Goal: Task Accomplishment & Management: Complete application form

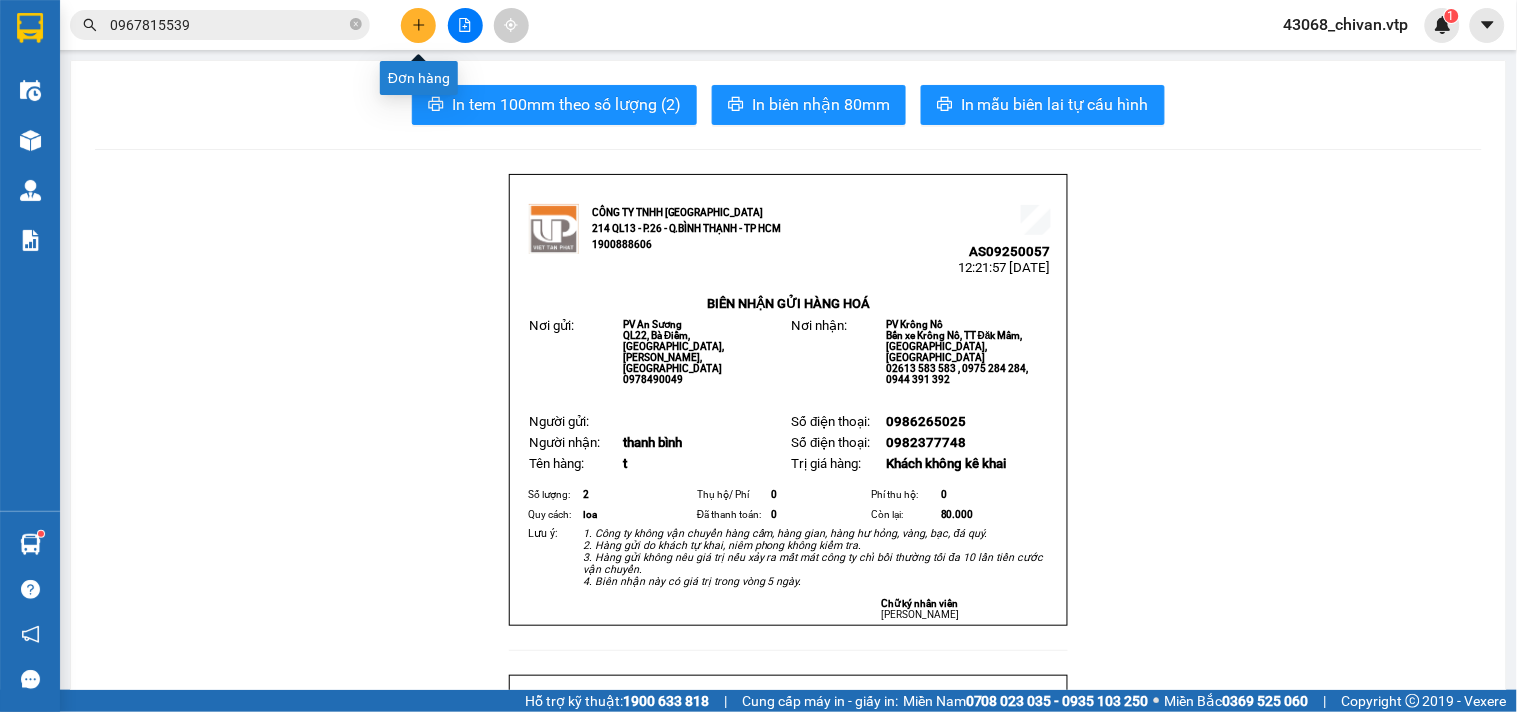
click at [413, 26] on icon "plus" at bounding box center [419, 25] width 14 height 14
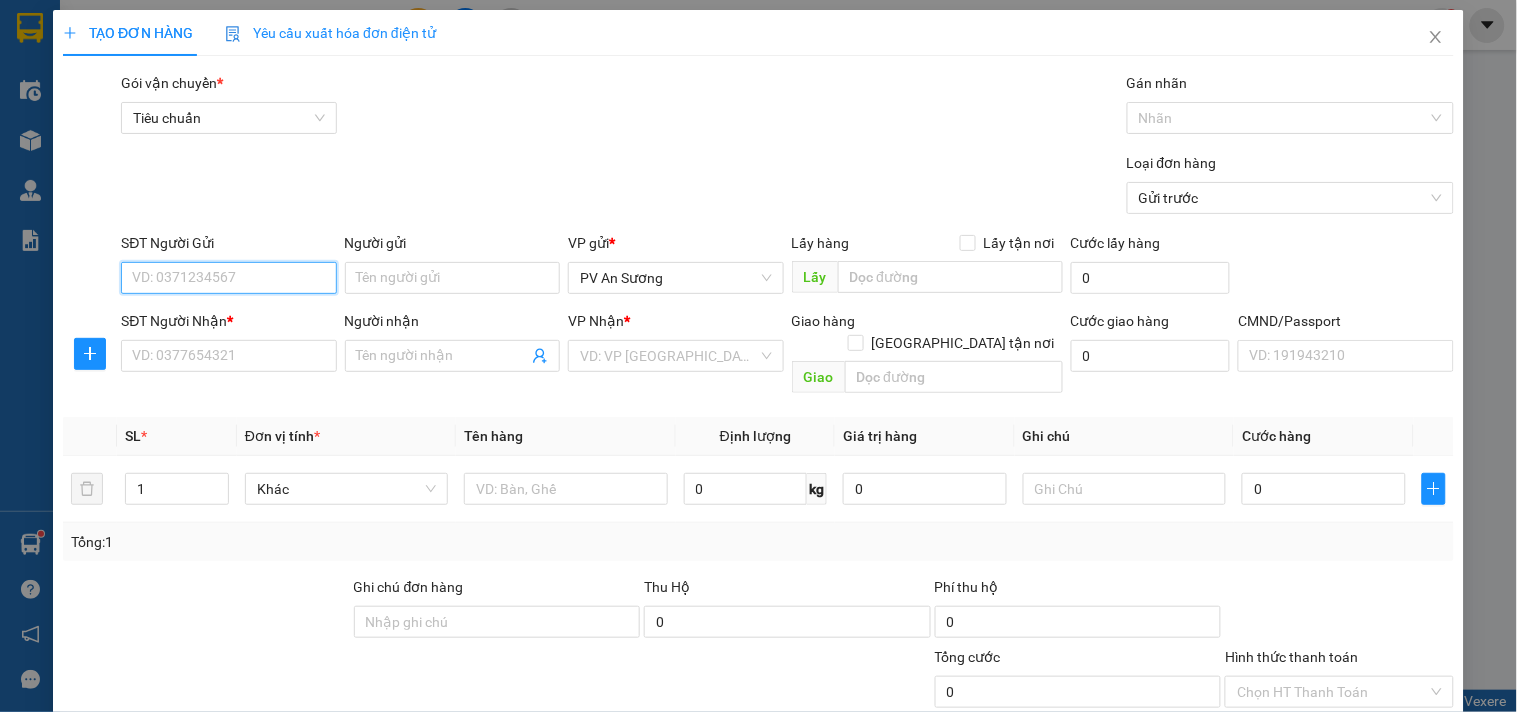
click at [266, 268] on input "SĐT Người Gửi" at bounding box center [228, 278] width 215 height 32
type input "0975171765"
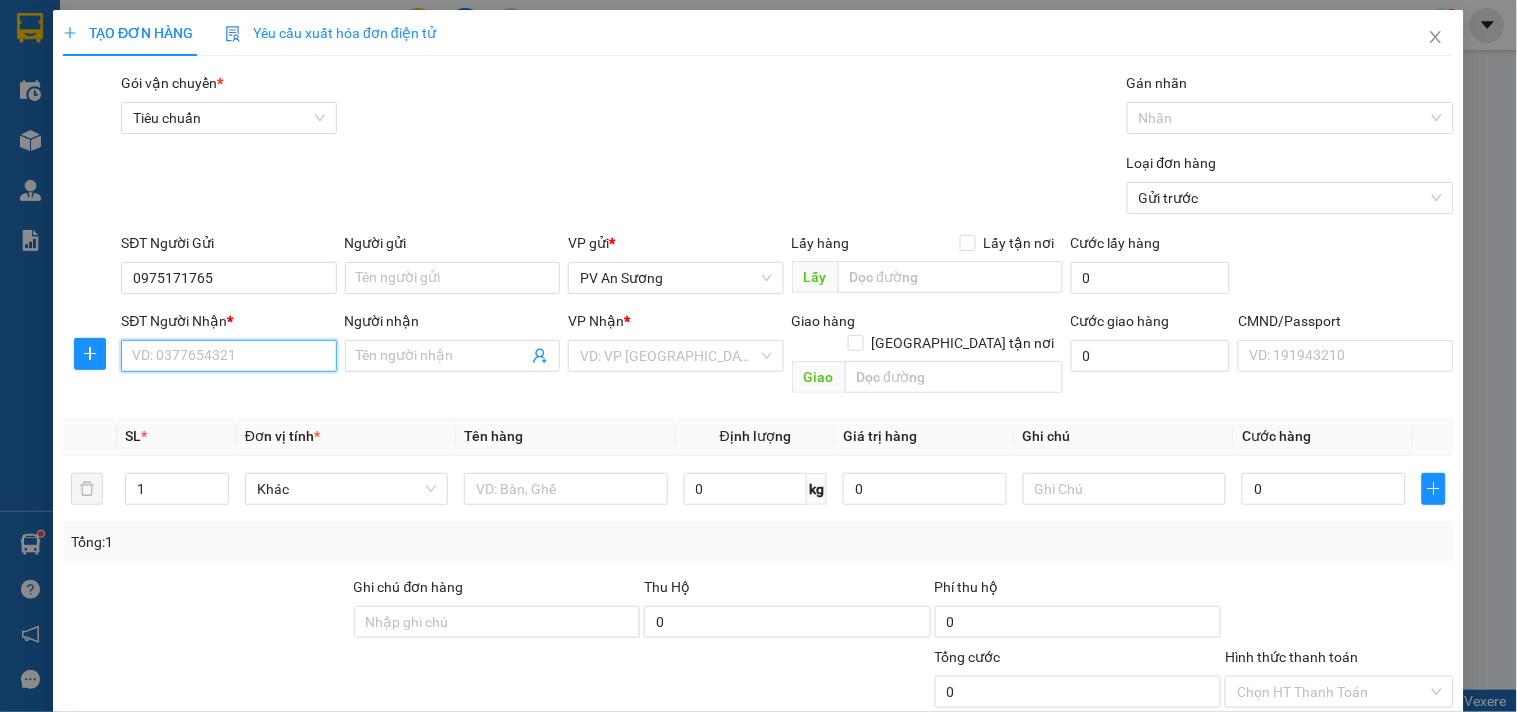
click at [237, 365] on input "SĐT Người Nhận *" at bounding box center [228, 356] width 215 height 32
type input "0947904789"
type input "thọ"
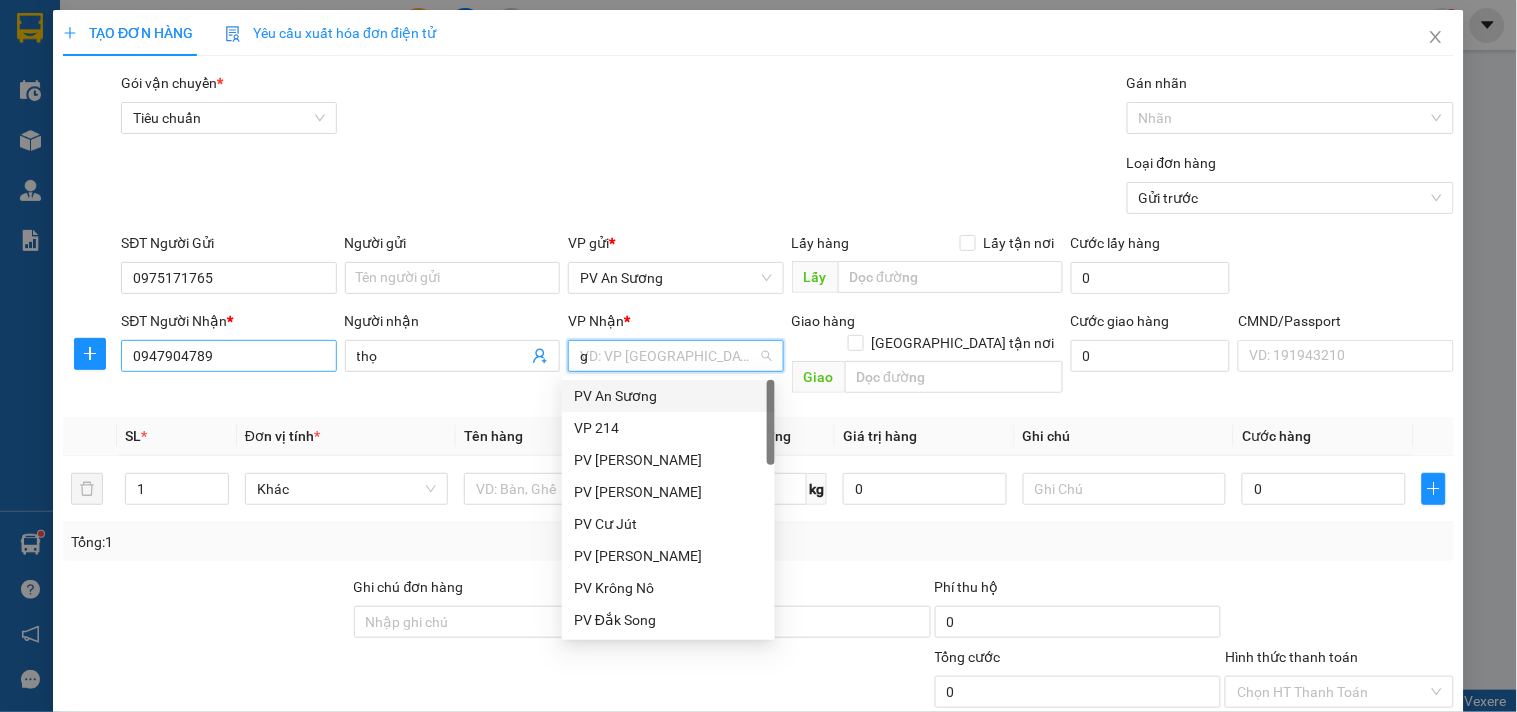
type input "gn"
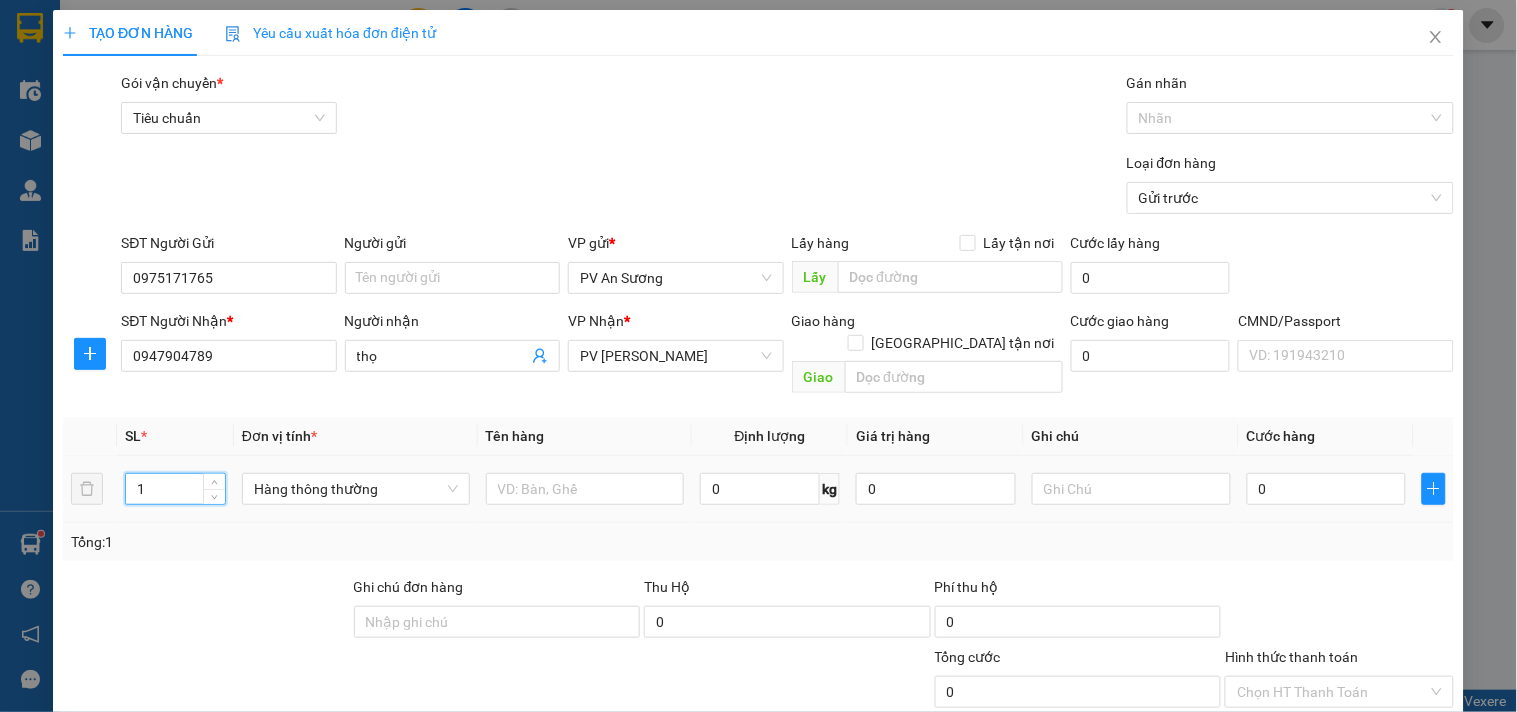
drag, startPoint x: 167, startPoint y: 462, endPoint x: 2, endPoint y: 462, distance: 165.0
click at [0, 462] on div "TẠO ĐƠN HÀNG Yêu cầu xuất hóa đơn điện tử Transit Pickup Surcharge Ids Transit …" at bounding box center [758, 356] width 1517 height 712
type input "2"
click at [618, 473] on input "text" at bounding box center [585, 489] width 199 height 32
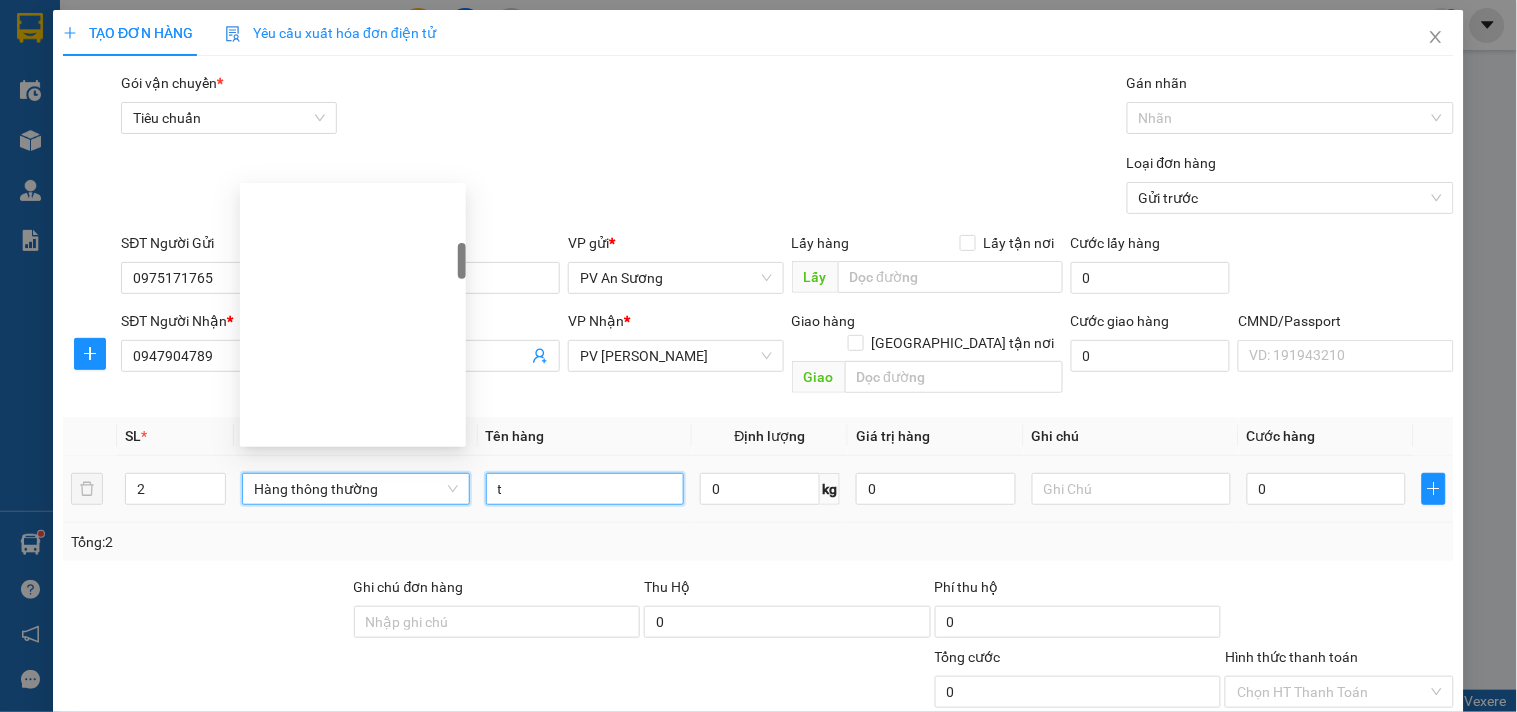
type input "t"
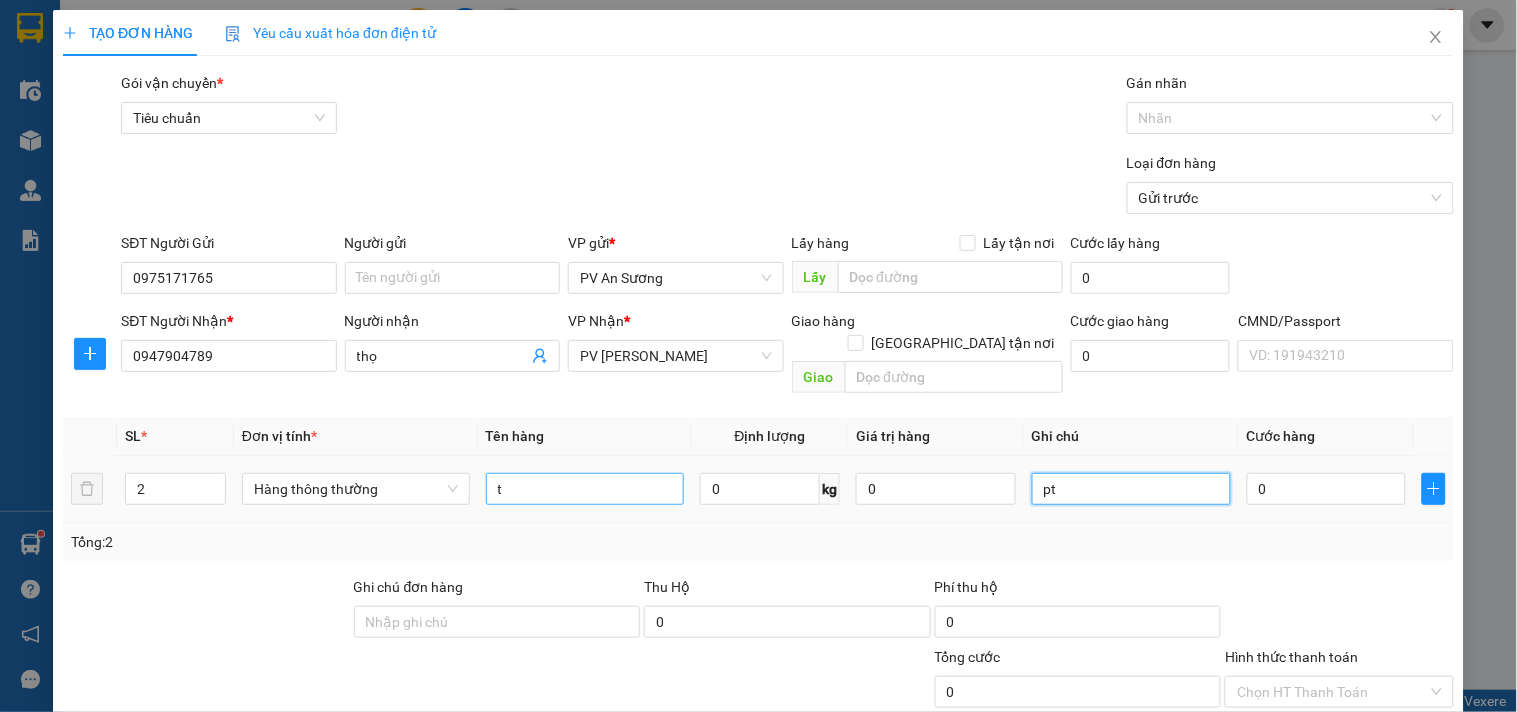
type input "pt"
type input "1"
type input "10"
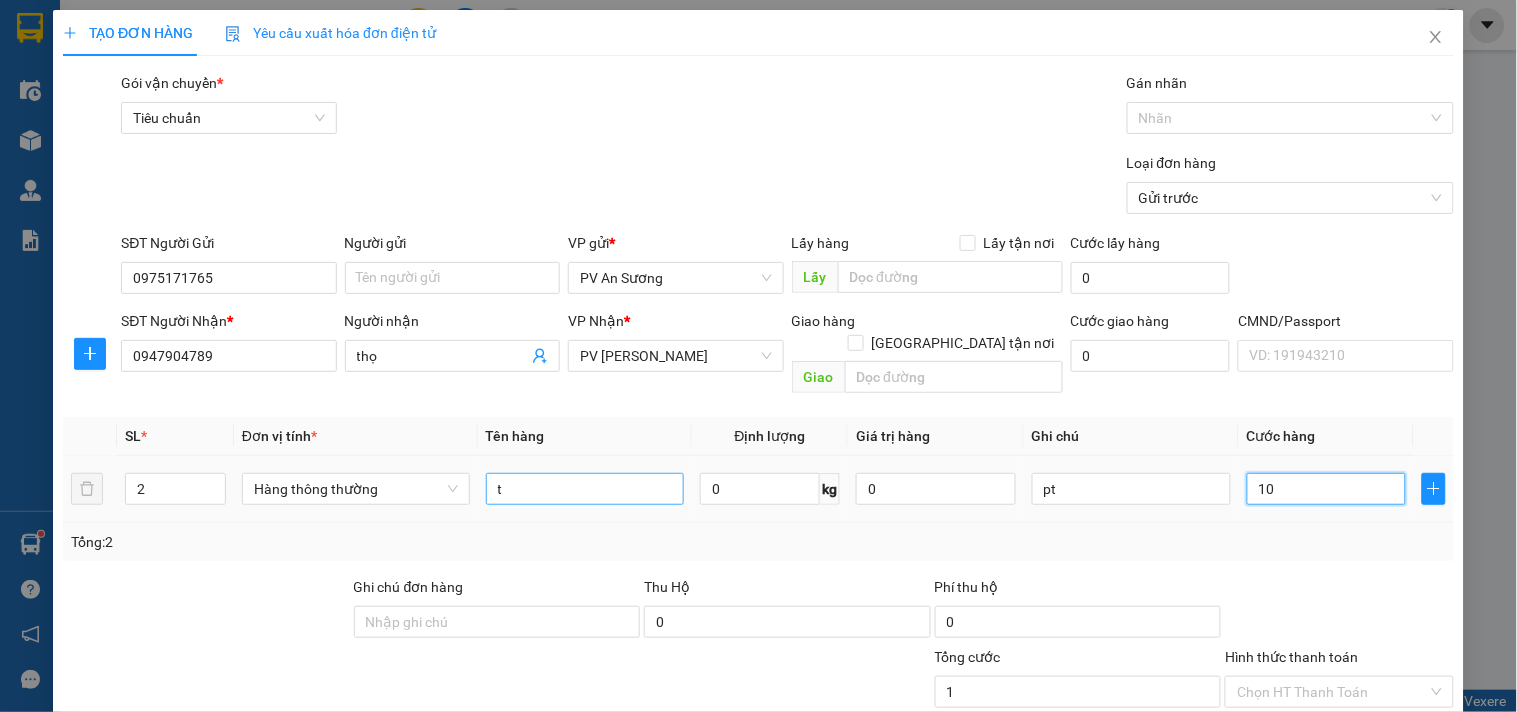
type input "10"
type input "100"
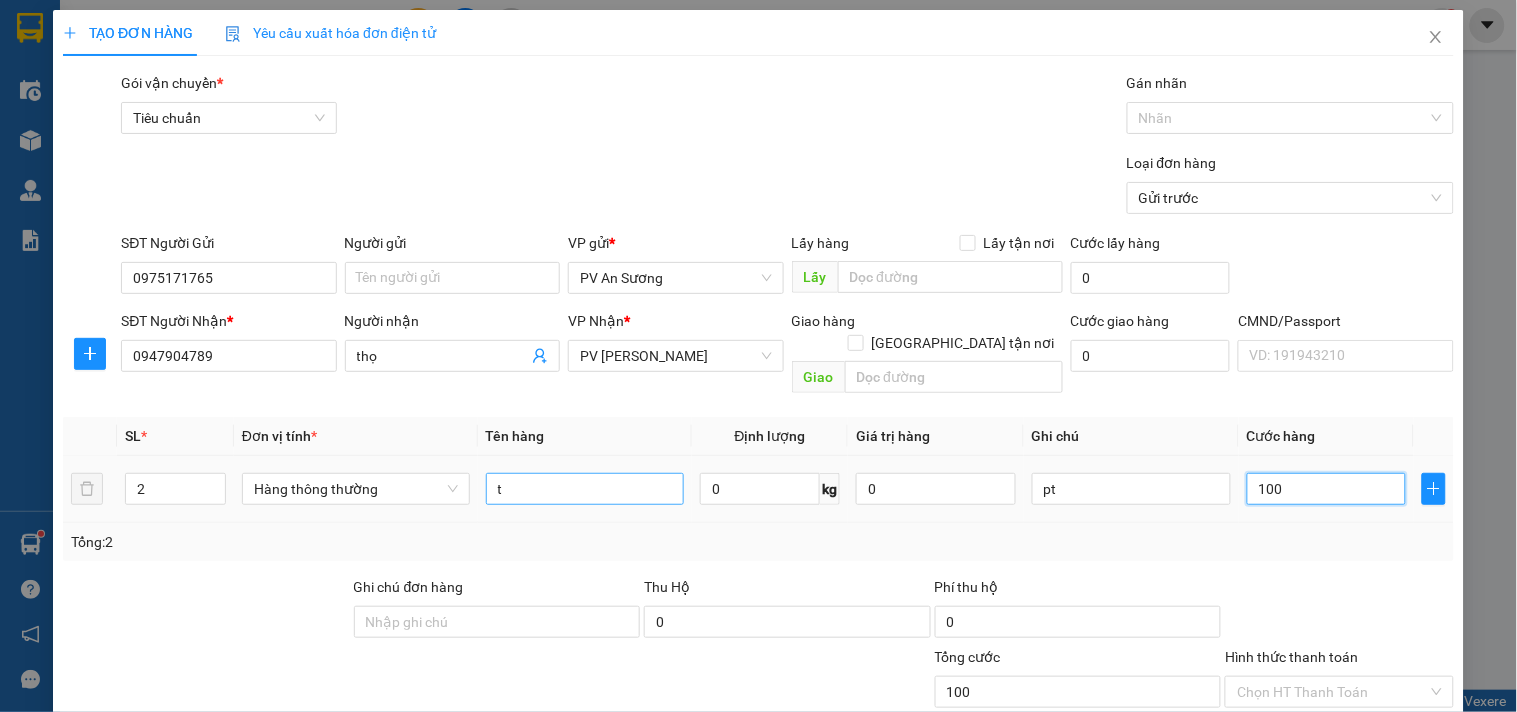
type input "1.000"
type input "10.000"
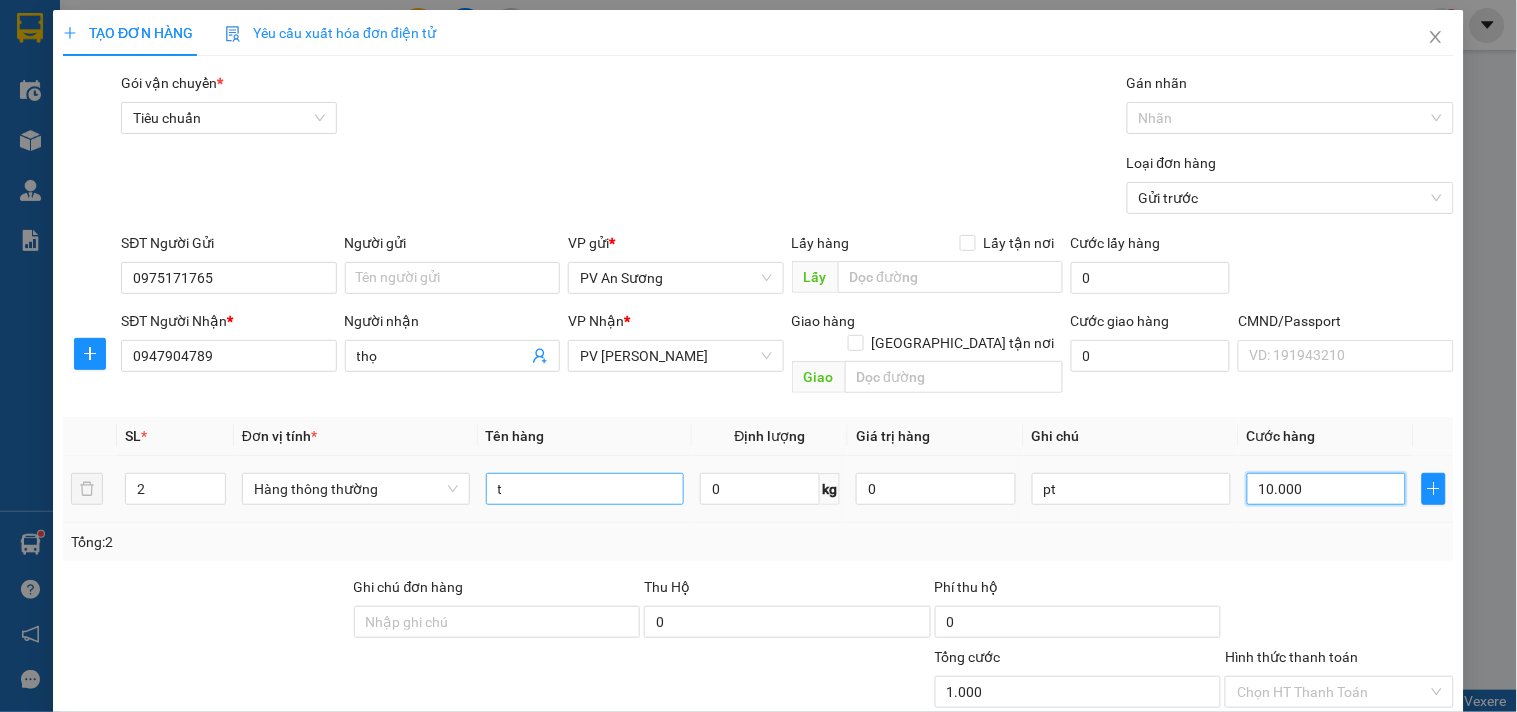
type input "10.000"
type input "100.000"
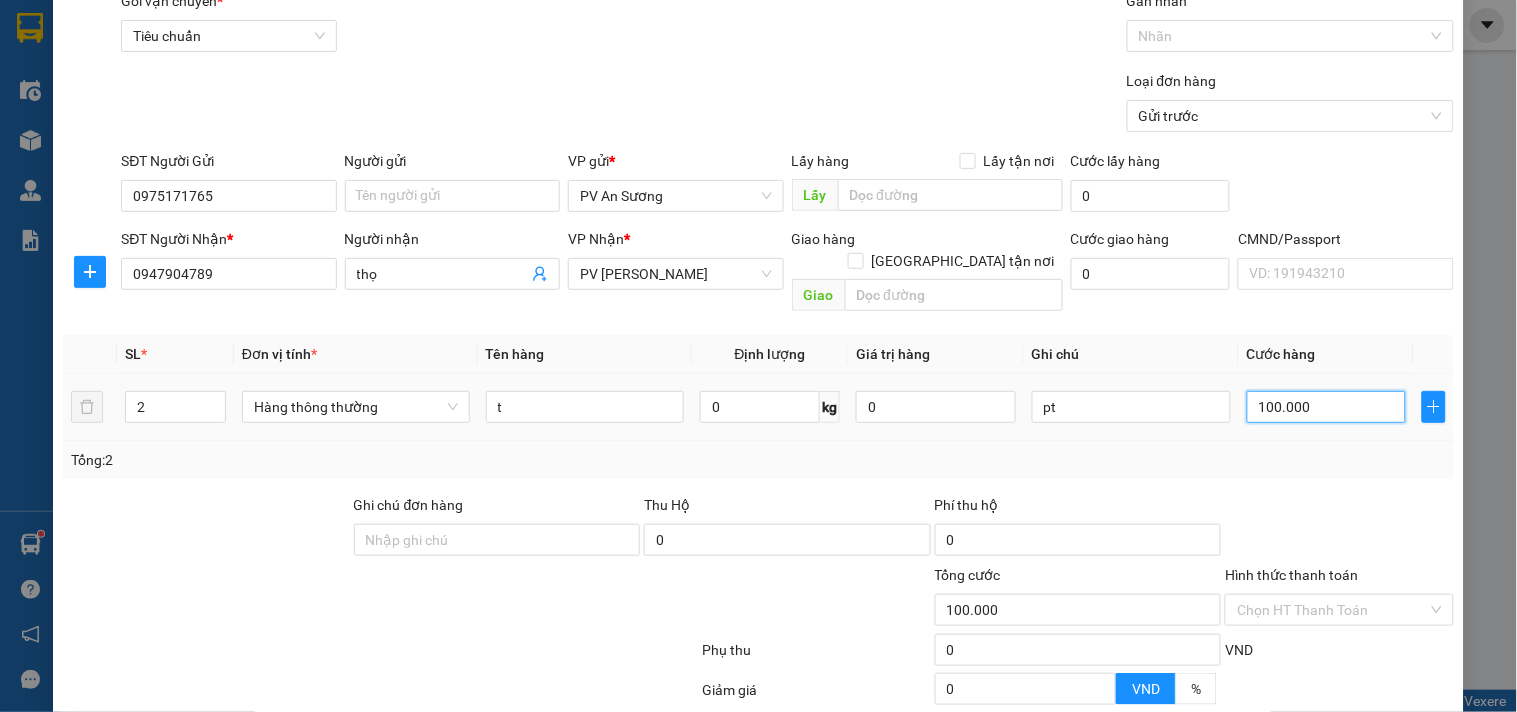
scroll to position [250, 0]
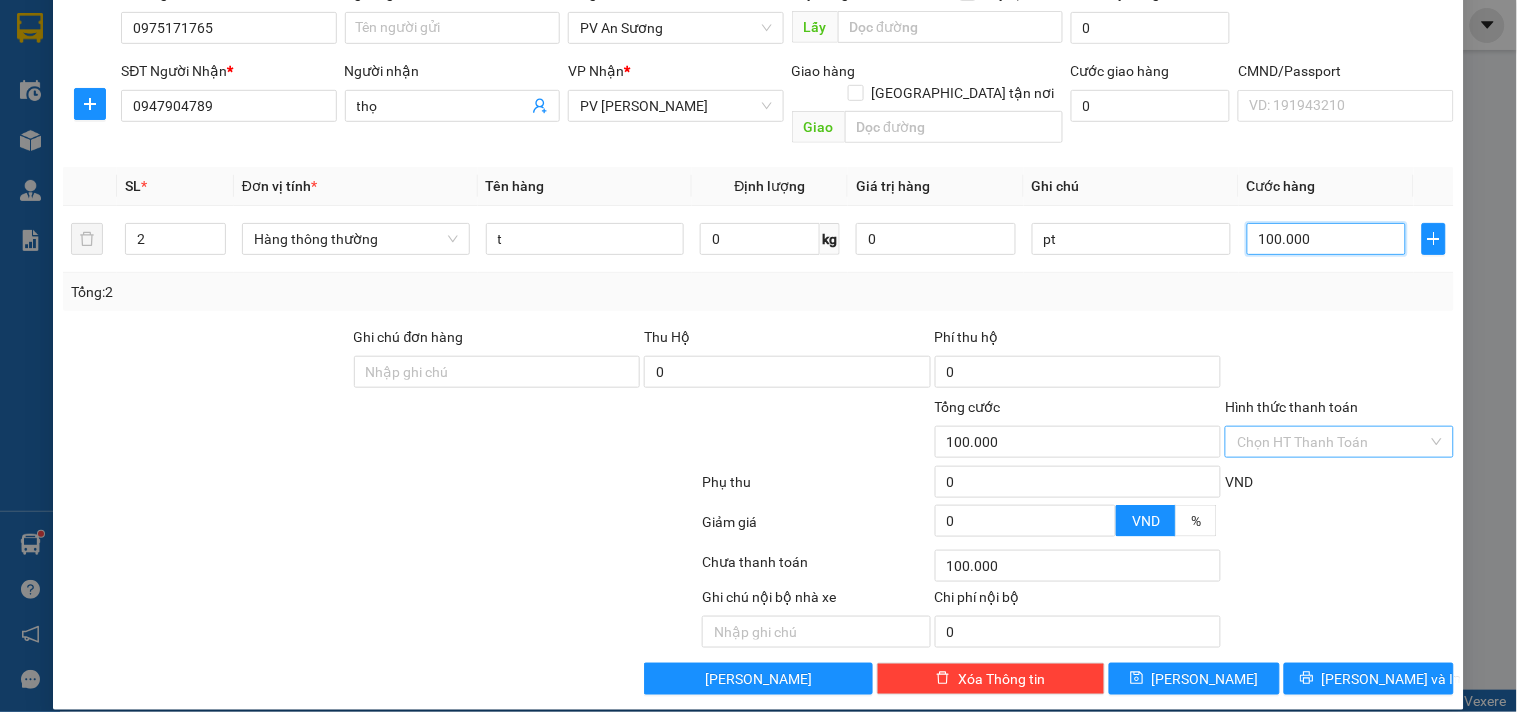
type input "100.000"
click at [1341, 427] on input "Hình thức thanh toán" at bounding box center [1332, 442] width 190 height 30
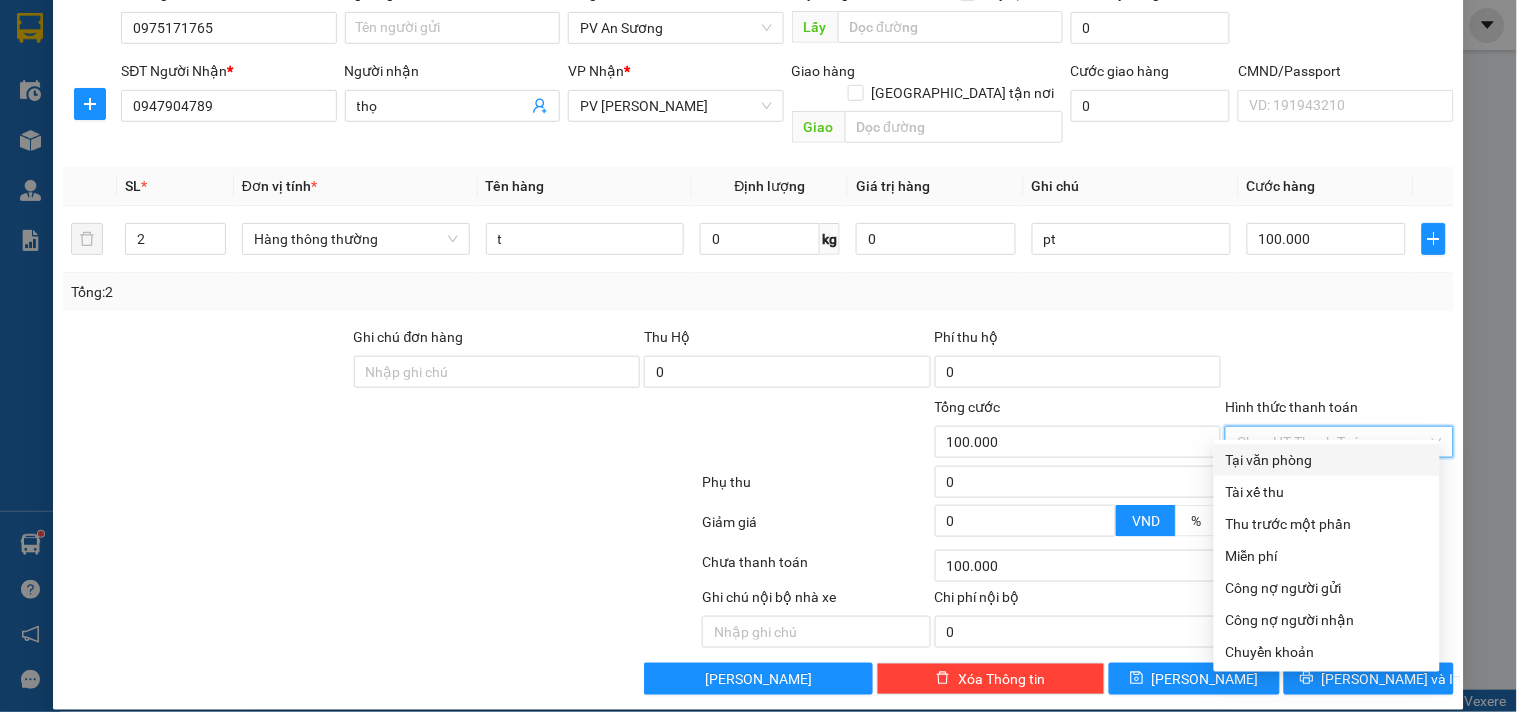
click at [1304, 458] on div "Tại văn phòng" at bounding box center [1327, 460] width 202 height 22
type input "0"
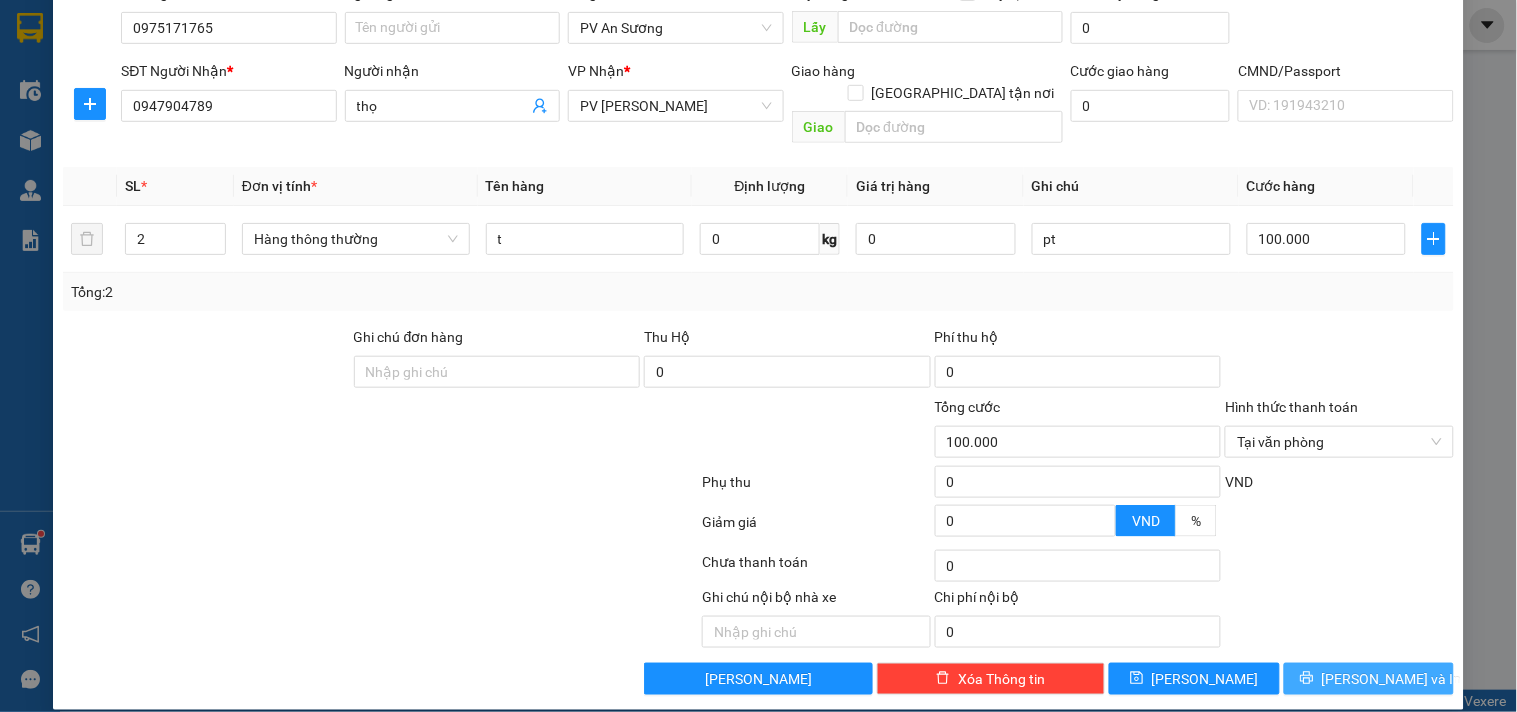
click at [1400, 663] on button "[PERSON_NAME] và In" at bounding box center [1369, 679] width 170 height 32
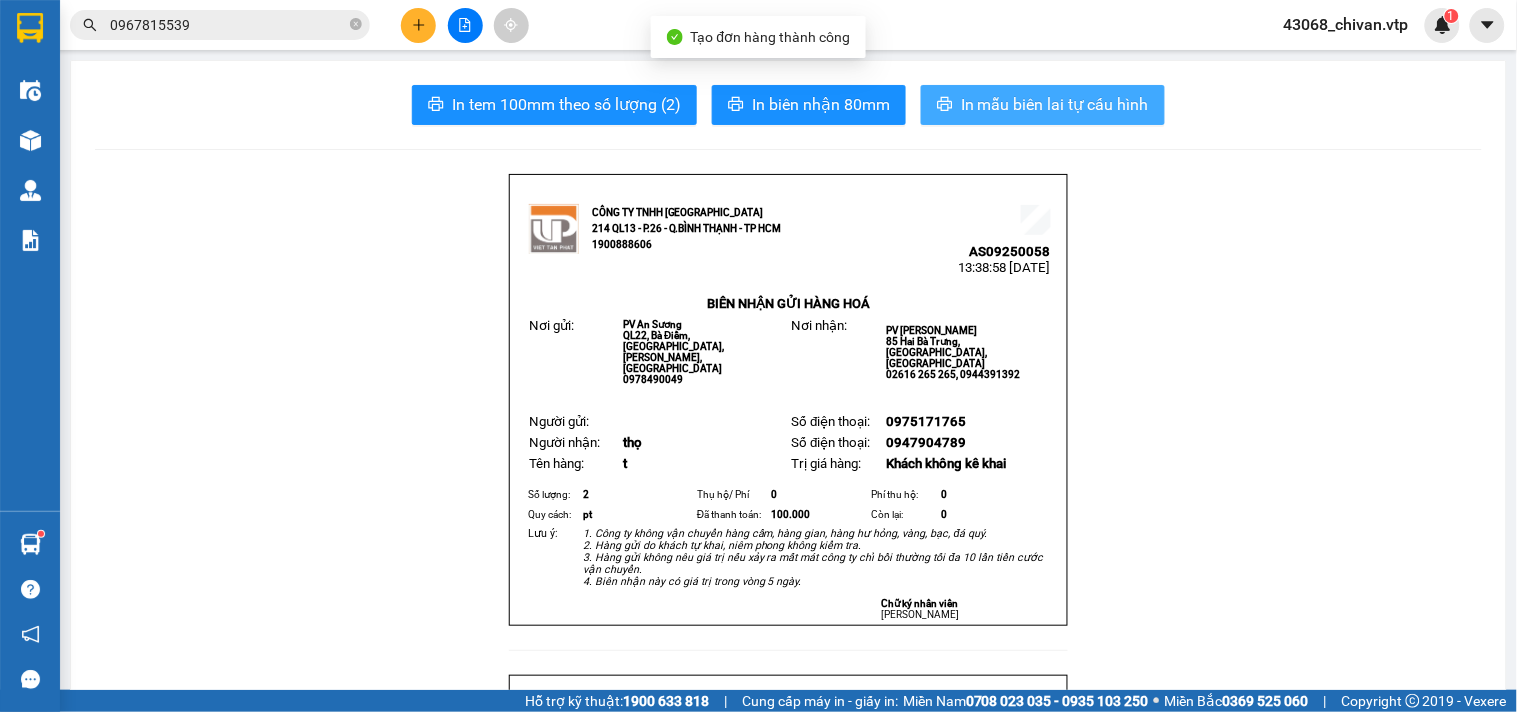
click at [1051, 122] on button "In mẫu biên lai tự cấu hình" at bounding box center [1043, 105] width 244 height 40
